Goal: Find specific page/section: Find specific page/section

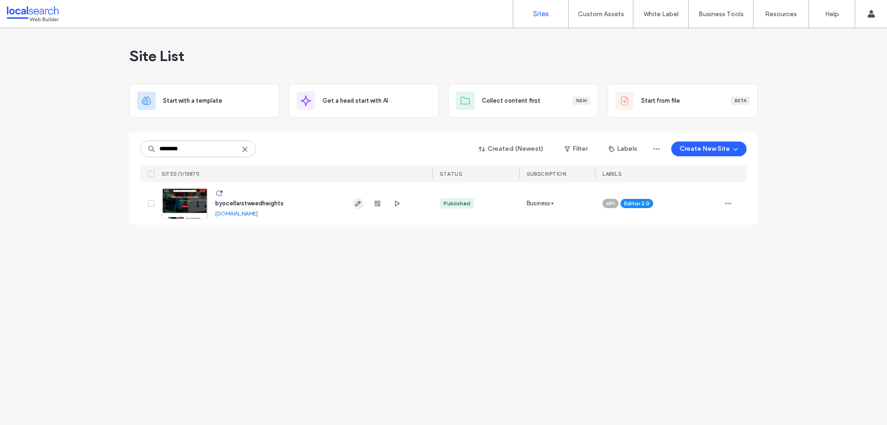
type input "********"
click at [354, 203] on icon "button" at bounding box center [357, 203] width 7 height 7
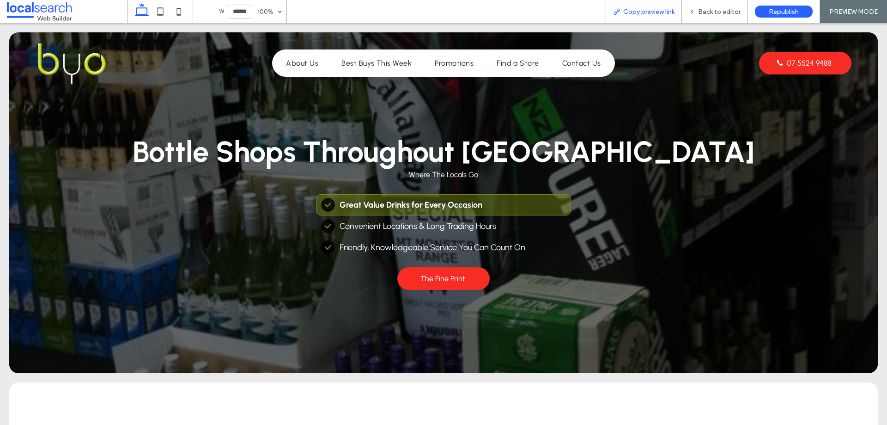
click at [630, 12] on span "Copy preview link" at bounding box center [648, 12] width 51 height 8
